Goal: Task Accomplishment & Management: Manage account settings

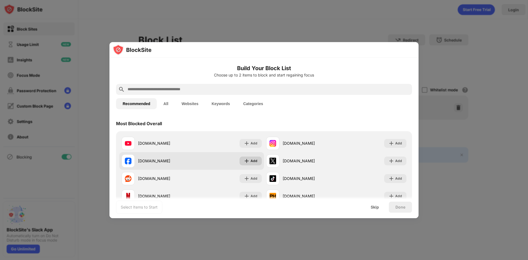
click at [250, 160] on div "Add" at bounding box center [253, 160] width 7 height 5
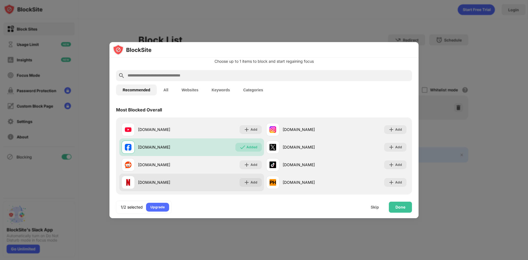
scroll to position [27, 0]
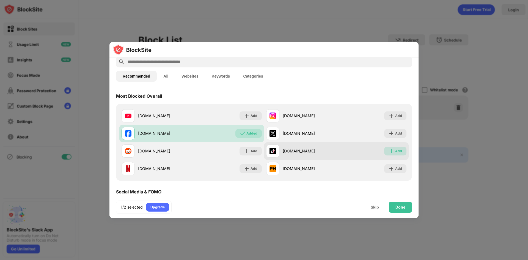
click at [388, 149] on img at bounding box center [390, 150] width 5 height 5
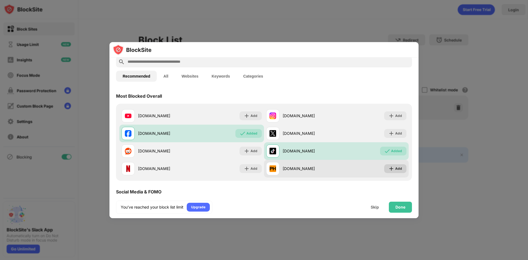
click at [391, 168] on div "Add" at bounding box center [395, 168] width 22 height 9
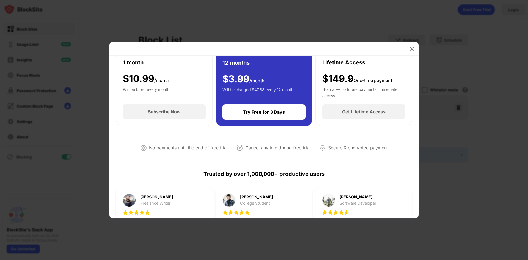
scroll to position [55, 0]
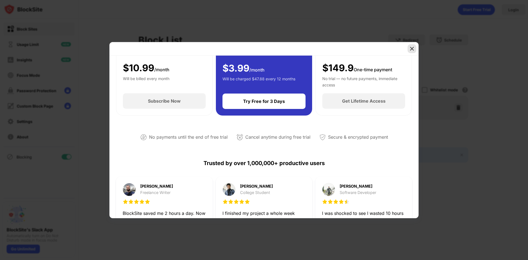
click at [410, 46] on img at bounding box center [411, 48] width 5 height 5
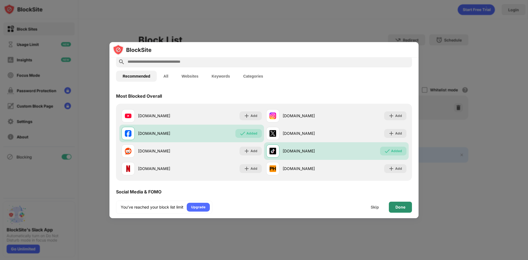
click at [400, 206] on div "Done" at bounding box center [400, 207] width 10 height 4
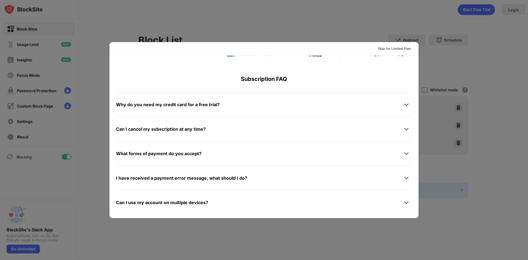
scroll to position [268, 0]
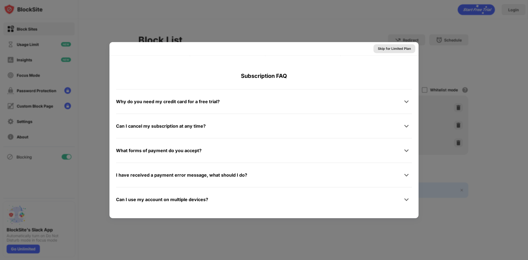
click at [386, 47] on div "Skip for Limited Plan" at bounding box center [394, 48] width 33 height 5
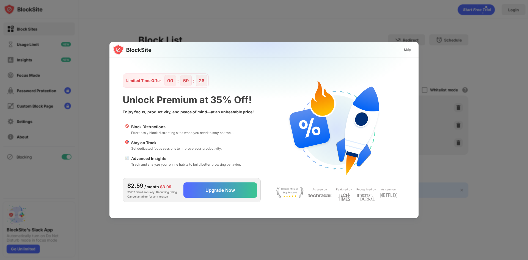
scroll to position [0, 0]
click at [402, 49] on div "Skip" at bounding box center [407, 49] width 16 height 9
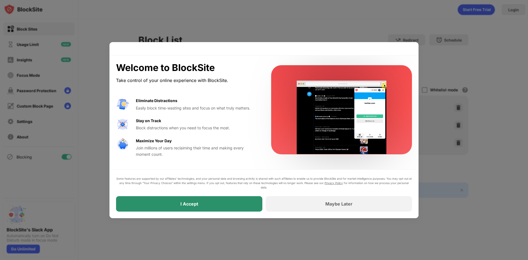
click at [232, 208] on div "I Accept" at bounding box center [189, 203] width 146 height 15
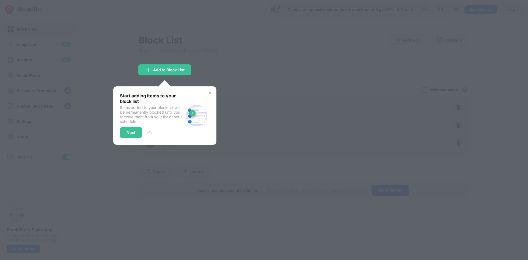
click at [270, 212] on div at bounding box center [264, 130] width 528 height 260
click at [210, 94] on img at bounding box center [209, 93] width 4 height 4
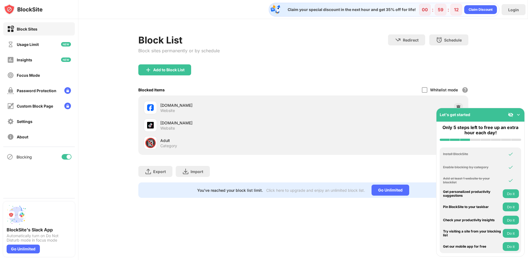
click at [519, 115] on img at bounding box center [517, 114] width 5 height 5
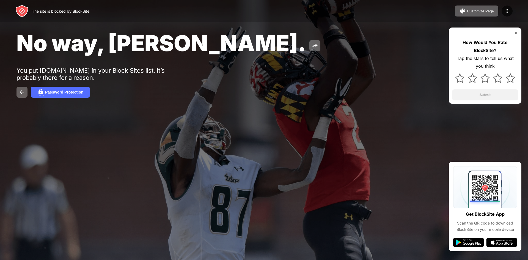
drag, startPoint x: 493, startPoint y: 8, endPoint x: 417, endPoint y: 59, distance: 91.3
click at [422, 63] on div "No way, [PERSON_NAME]. You put [DOMAIN_NAME] in your Block Sites list. It’s pro…" at bounding box center [264, 63] width 528 height 127
